Goal: Navigation & Orientation: Find specific page/section

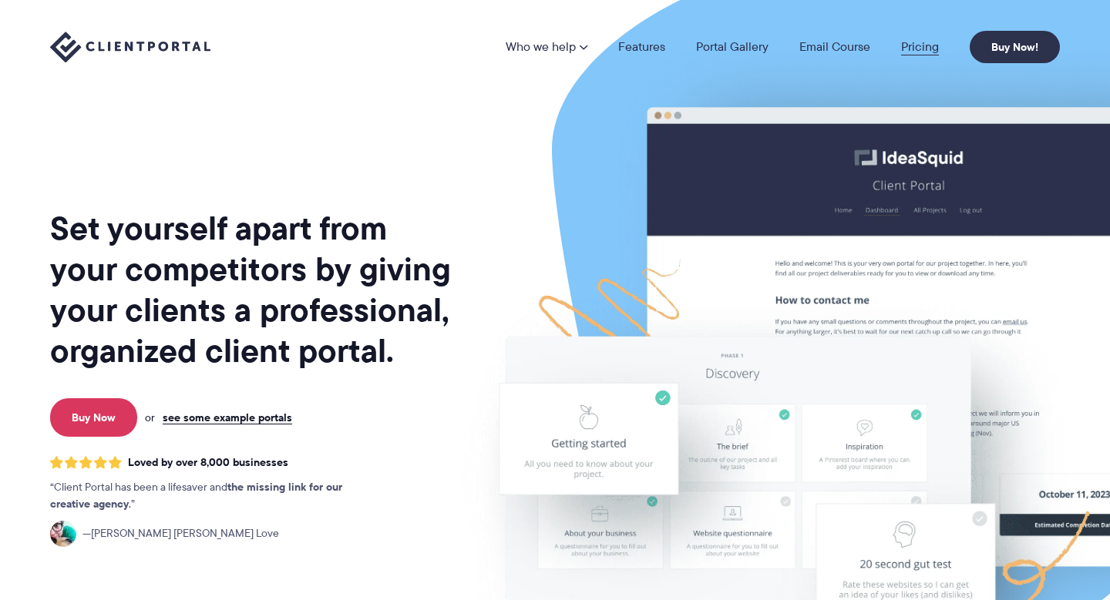
click at [908, 41] on link "Pricing" at bounding box center [920, 47] width 38 height 12
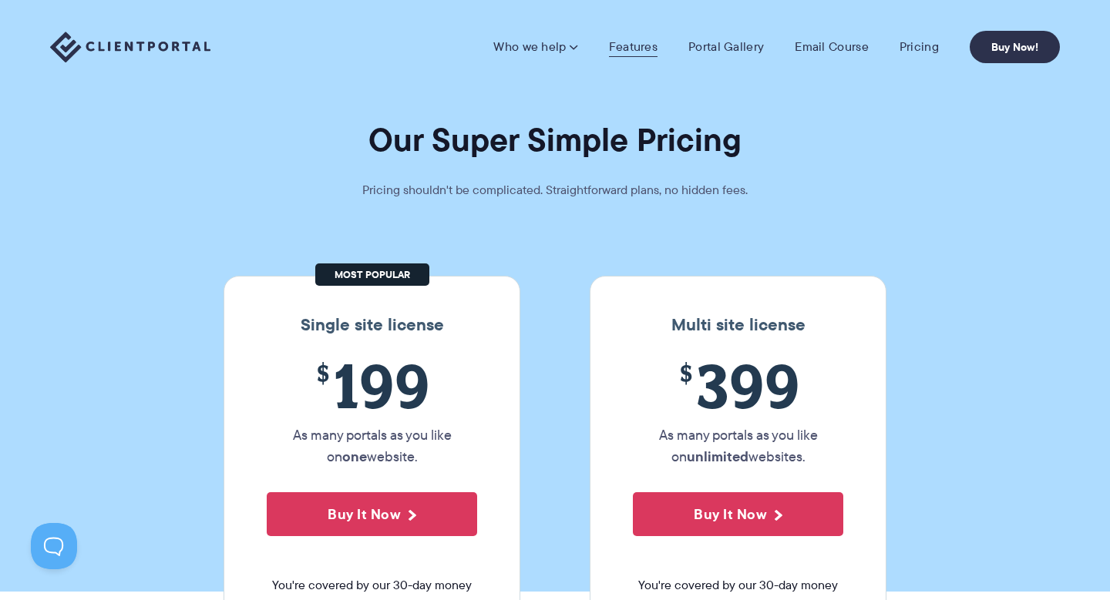
click at [617, 44] on link "Features" at bounding box center [633, 46] width 49 height 15
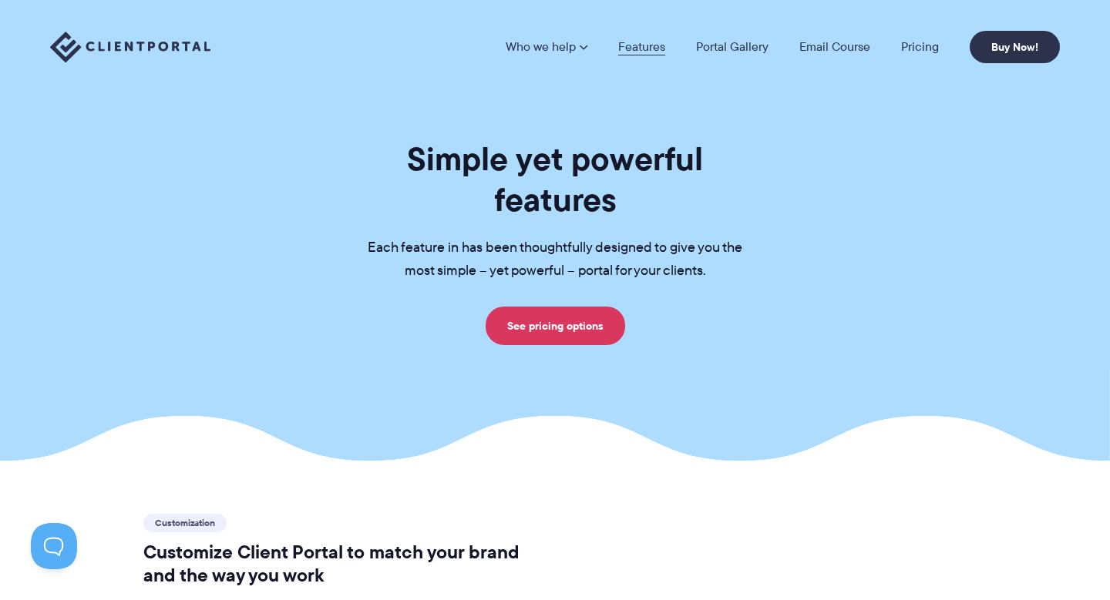
click at [640, 49] on link "Features" at bounding box center [641, 47] width 47 height 12
click at [730, 42] on link "Portal Gallery" at bounding box center [732, 47] width 72 height 12
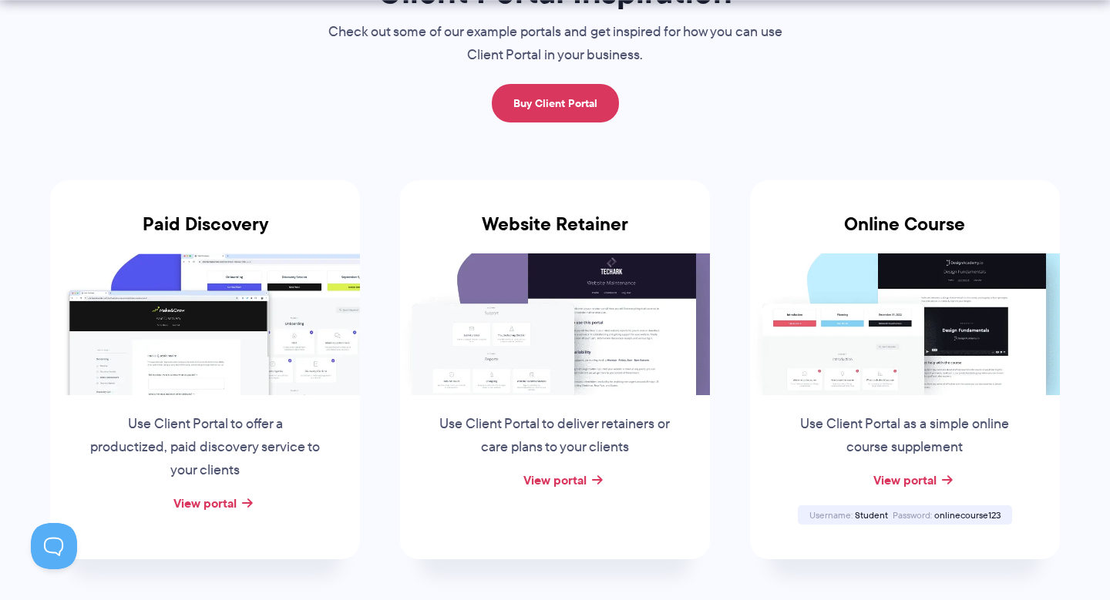
scroll to position [177, 0]
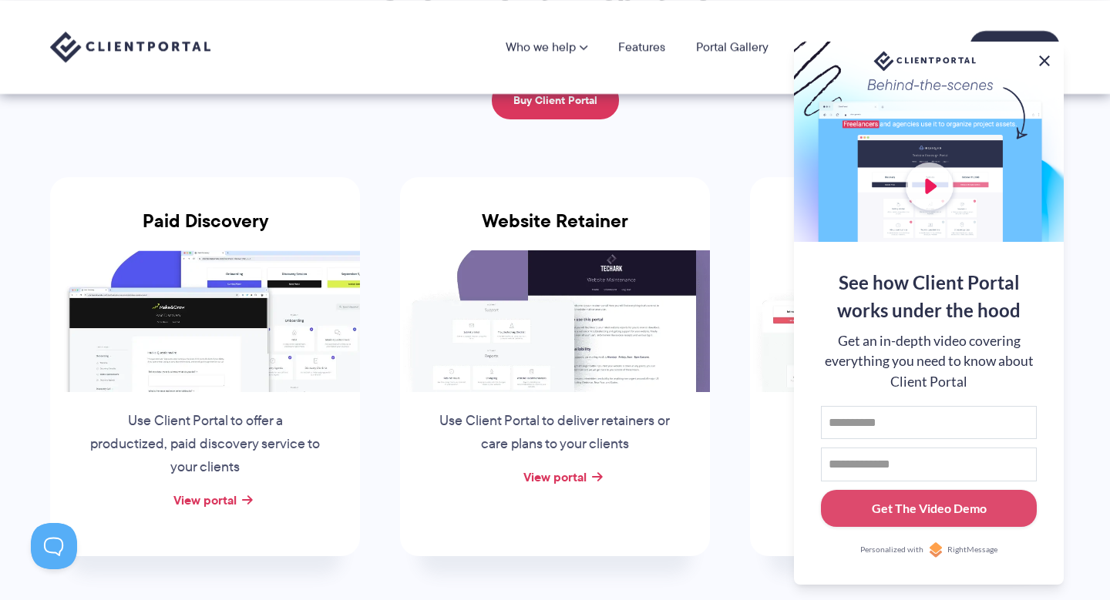
click at [1041, 59] on button at bounding box center [1044, 61] width 18 height 18
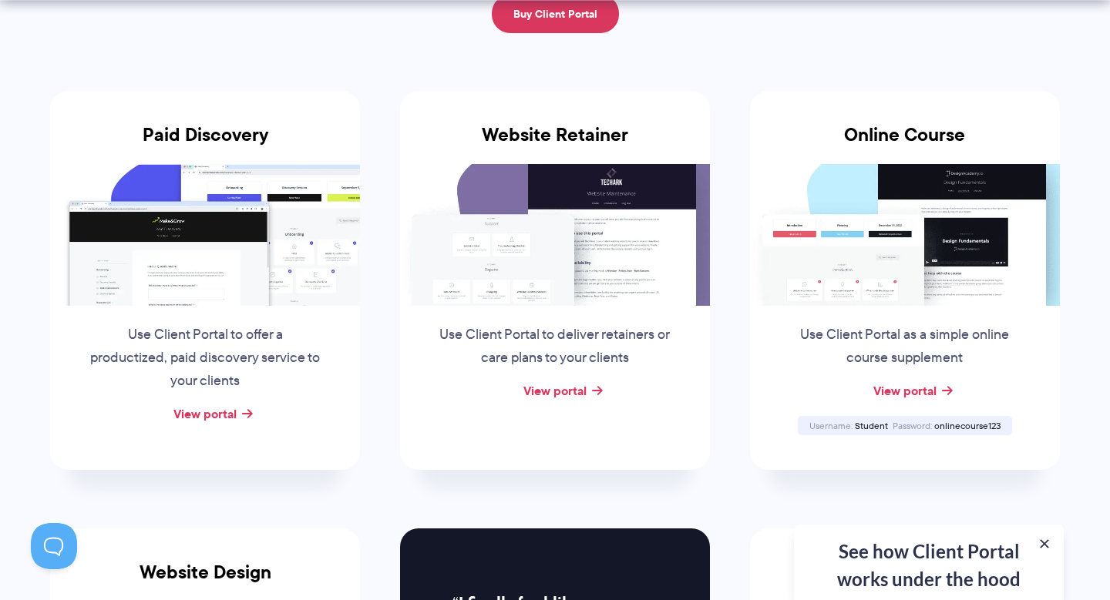
scroll to position [264, 0]
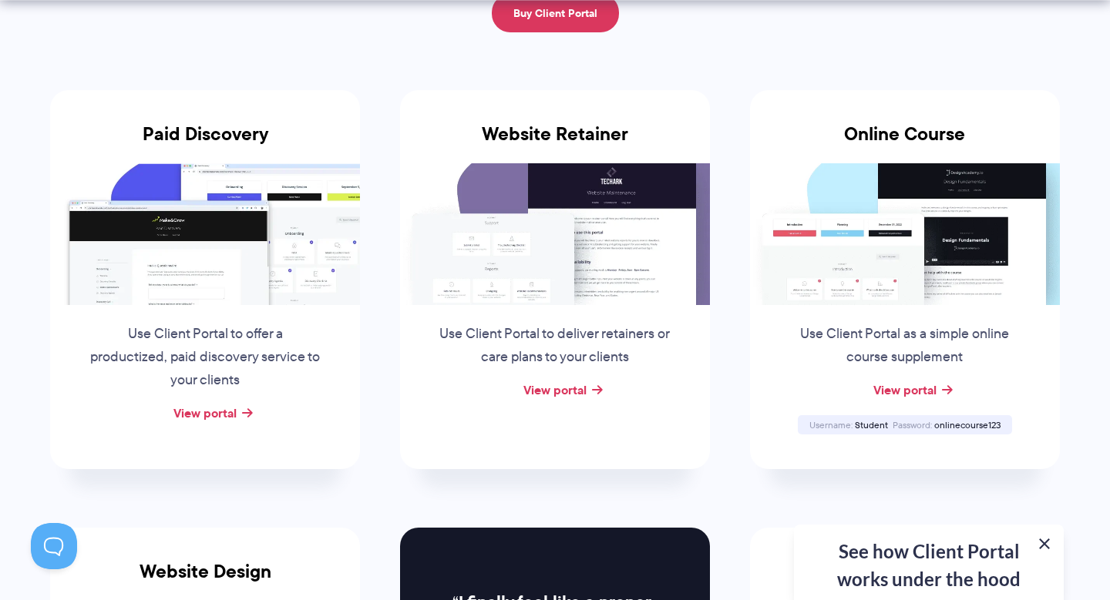
click at [1051, 541] on button at bounding box center [1044, 544] width 18 height 18
click at [951, 421] on span "onlinecourse123" at bounding box center [967, 425] width 66 height 13
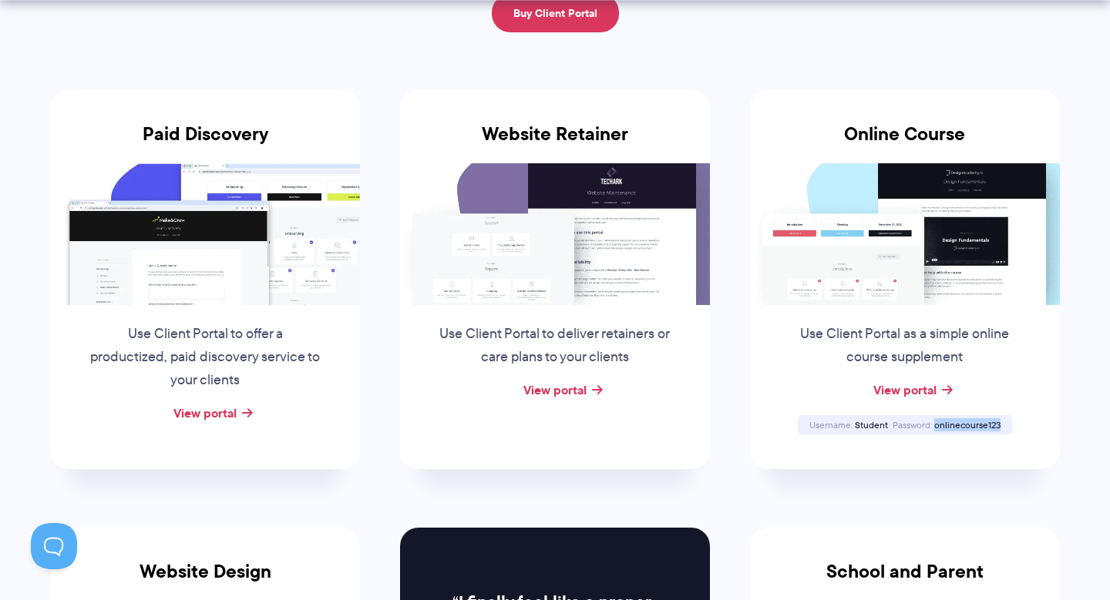
click at [951, 421] on span "onlinecourse123" at bounding box center [967, 425] width 66 height 13
copy span "onlinecourse123"
click at [924, 388] on link "View portal" at bounding box center [904, 390] width 63 height 18
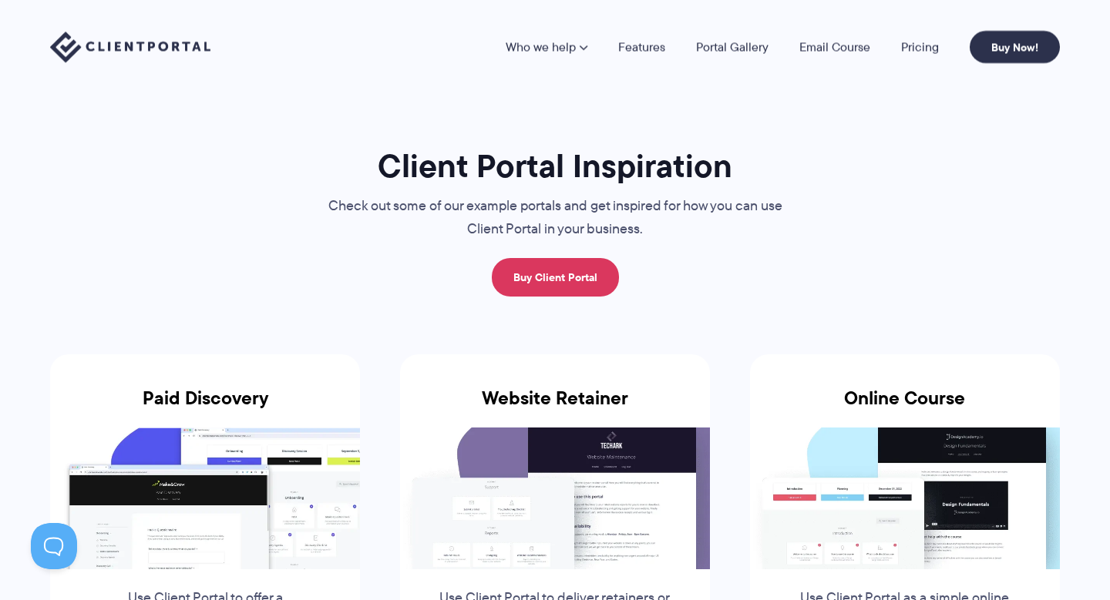
scroll to position [0, 0]
